Goal: Find contact information: Find contact information

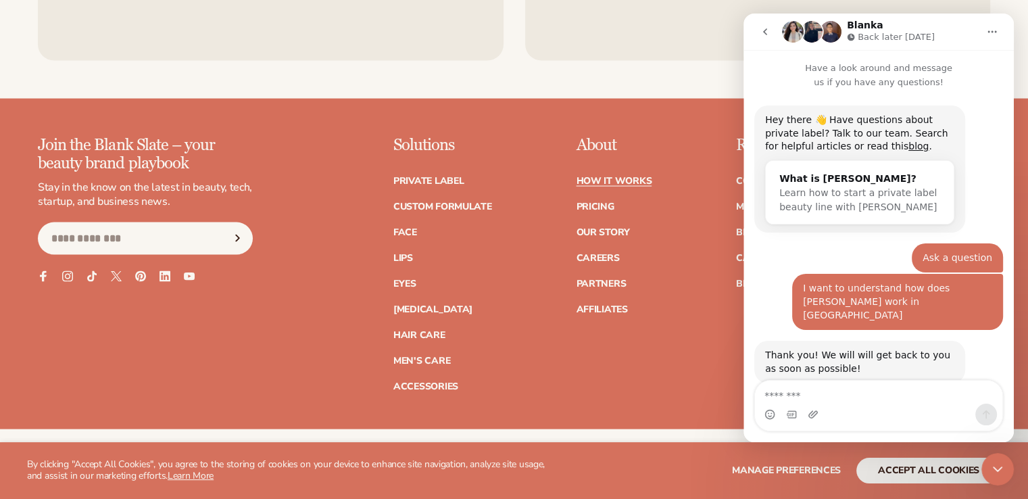
scroll to position [223, 0]
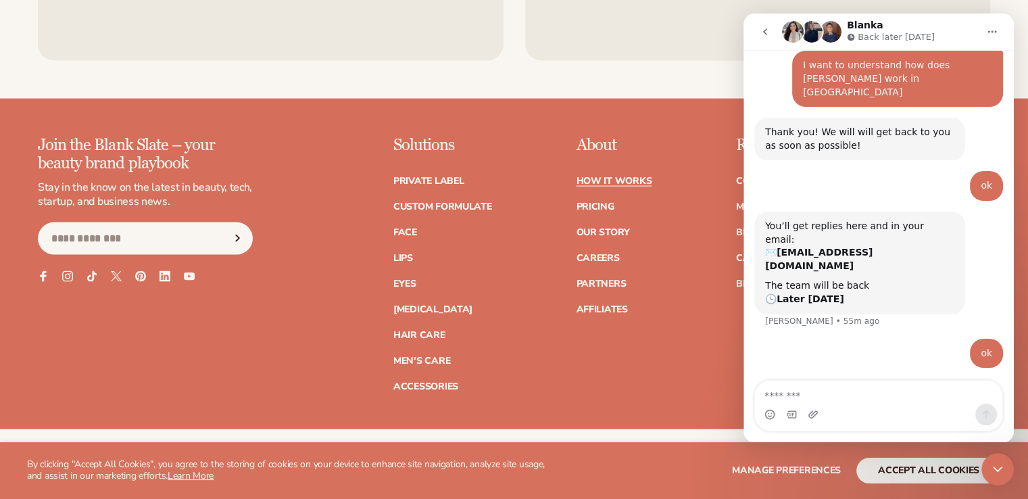
click at [858, 387] on textarea "Message…" at bounding box center [878, 392] width 247 height 23
drag, startPoint x: 525, startPoint y: 301, endPoint x: 553, endPoint y: 317, distance: 32.4
click at [525, 302] on div "Join the Blank Slate – your beauty brand playbook Stay in the know on the lates…" at bounding box center [514, 264] width 952 height 254
click at [998, 34] on button "Home" at bounding box center [992, 32] width 26 height 26
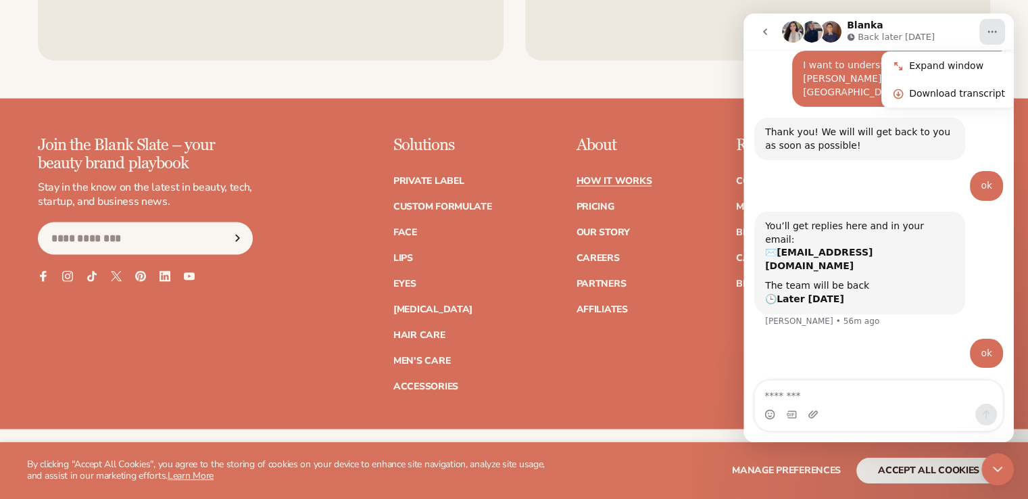
click at [996, 472] on icon "Close Intercom Messenger" at bounding box center [998, 469] width 16 height 16
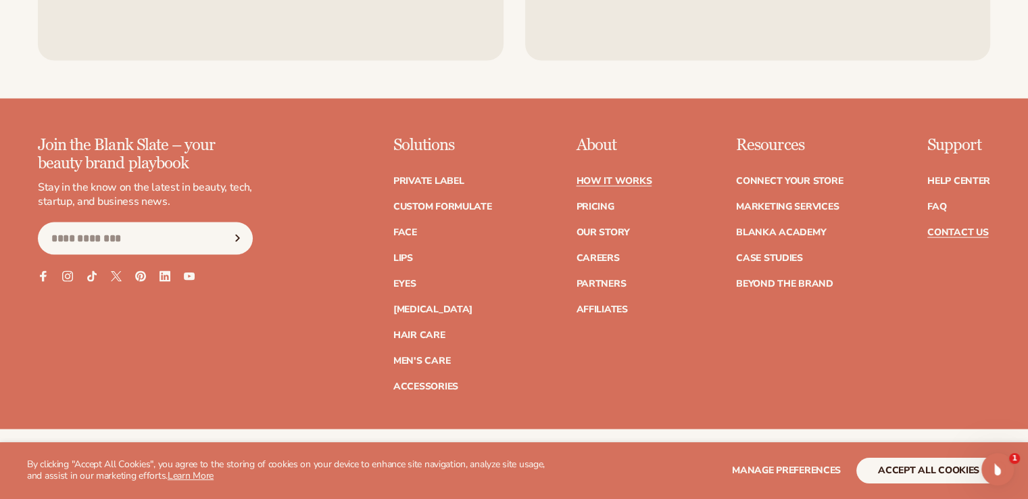
click at [948, 236] on link "Contact Us" at bounding box center [957, 232] width 61 height 9
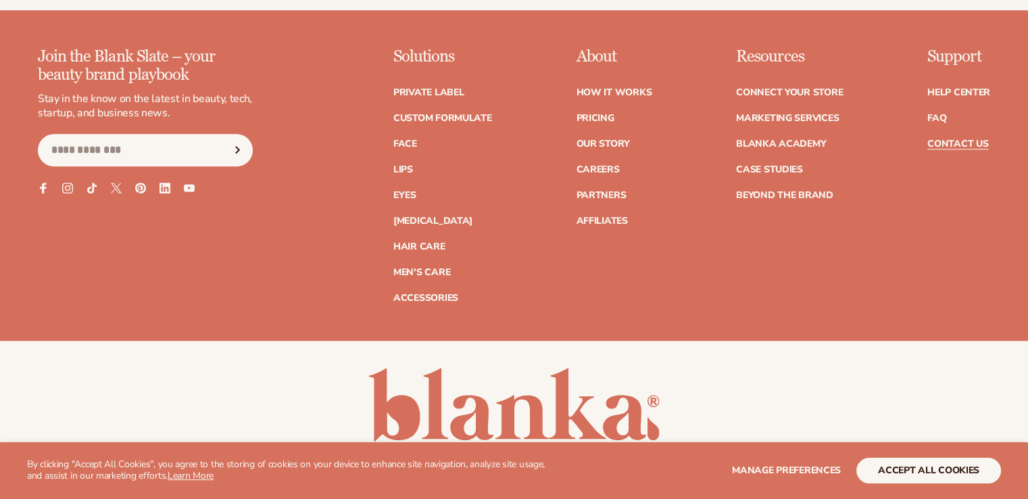
scroll to position [1288, 0]
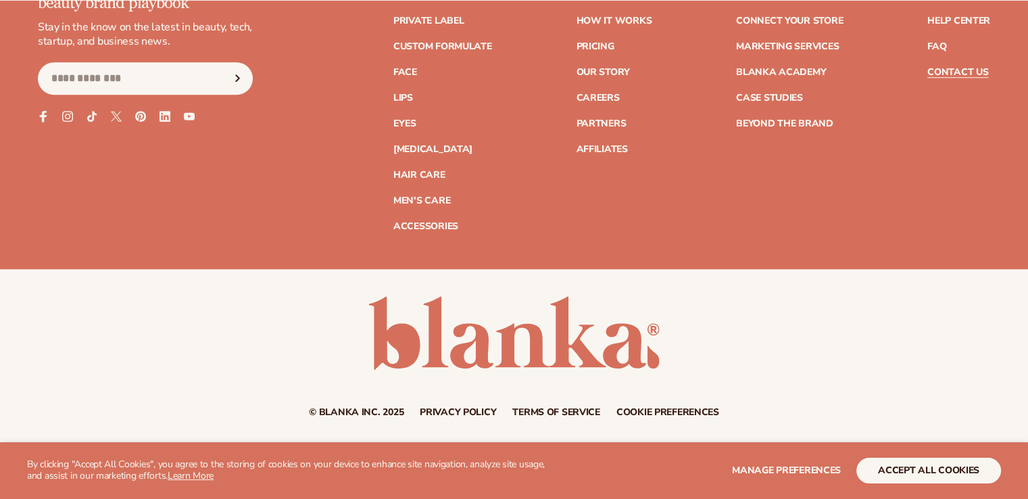
click at [43, 116] on icon at bounding box center [43, 115] width 7 height 11
